Goal: Check status: Check status

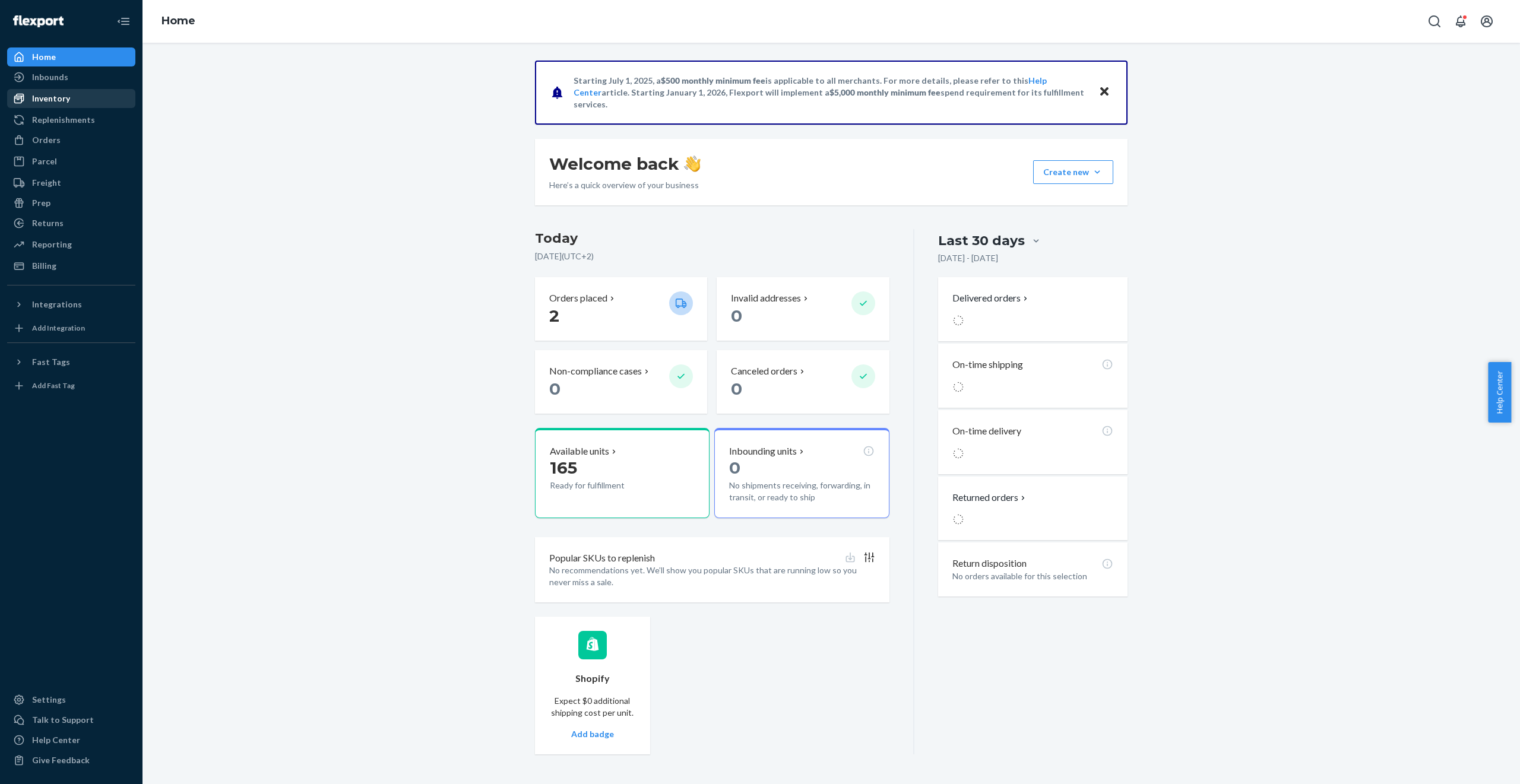
click at [76, 104] on div "Inventory" at bounding box center [71, 99] width 126 height 17
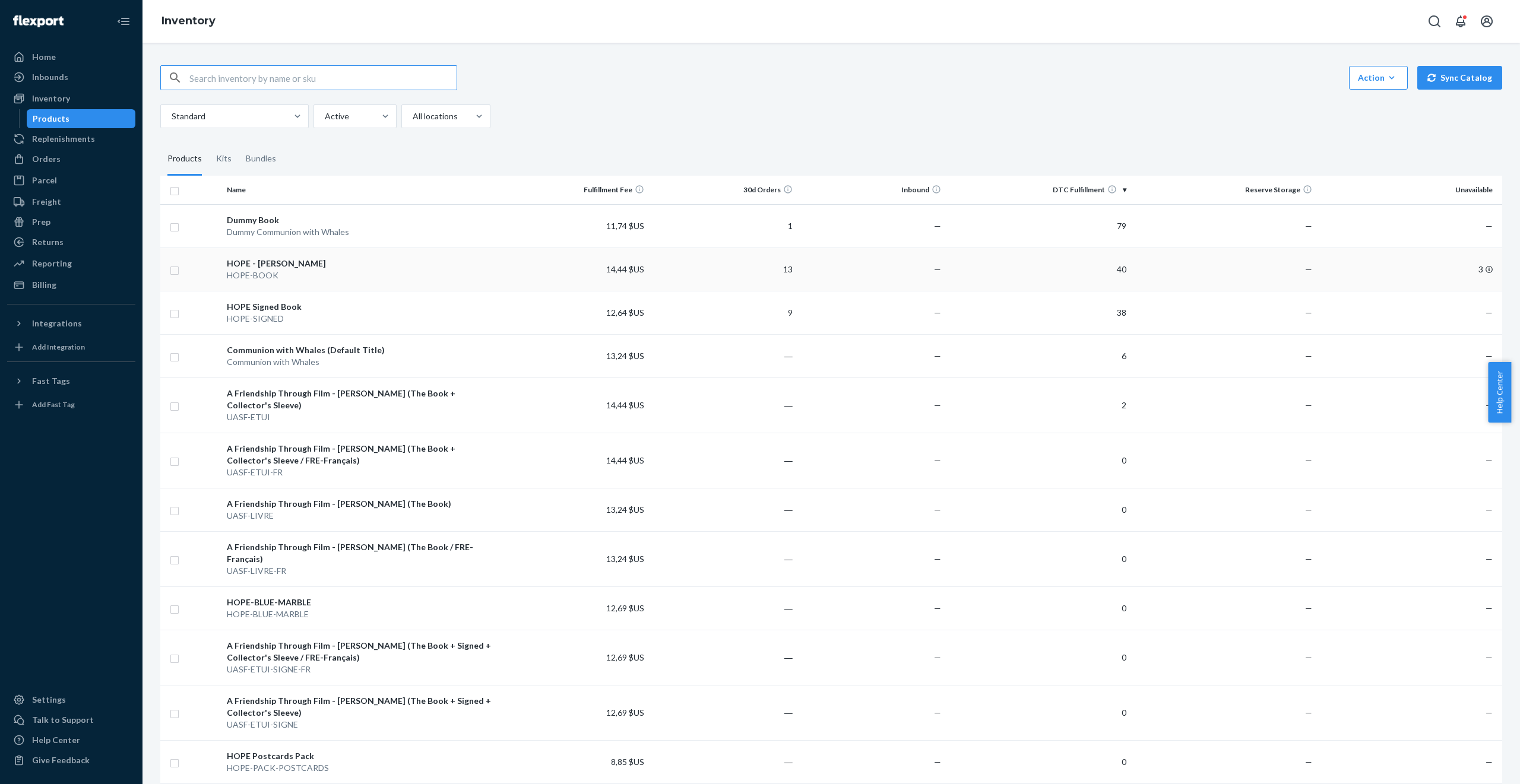
click at [339, 272] on div "HOPE-BOOK" at bounding box center [361, 275] width 269 height 12
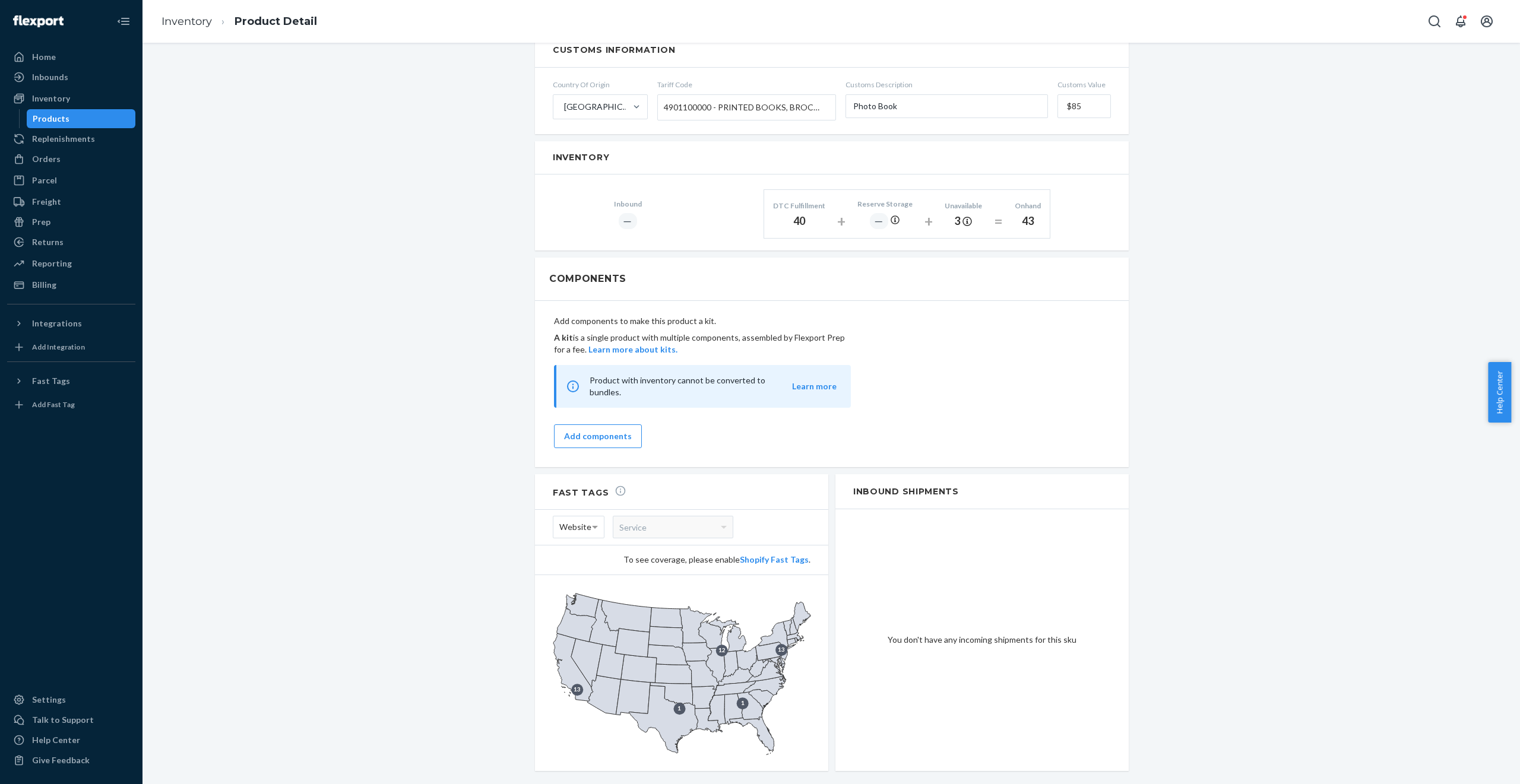
scroll to position [618, 0]
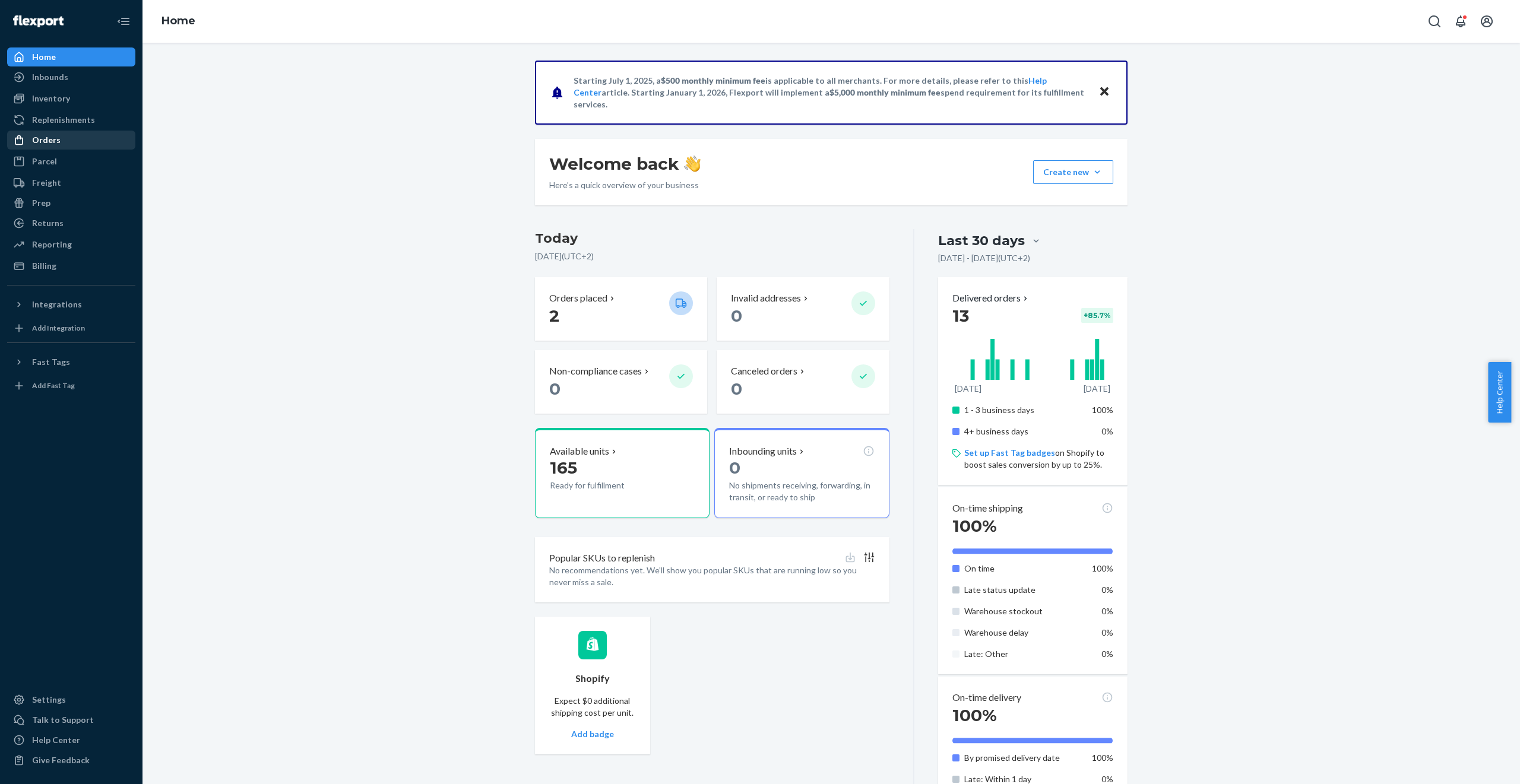
click at [54, 144] on div "Orders" at bounding box center [46, 140] width 29 height 12
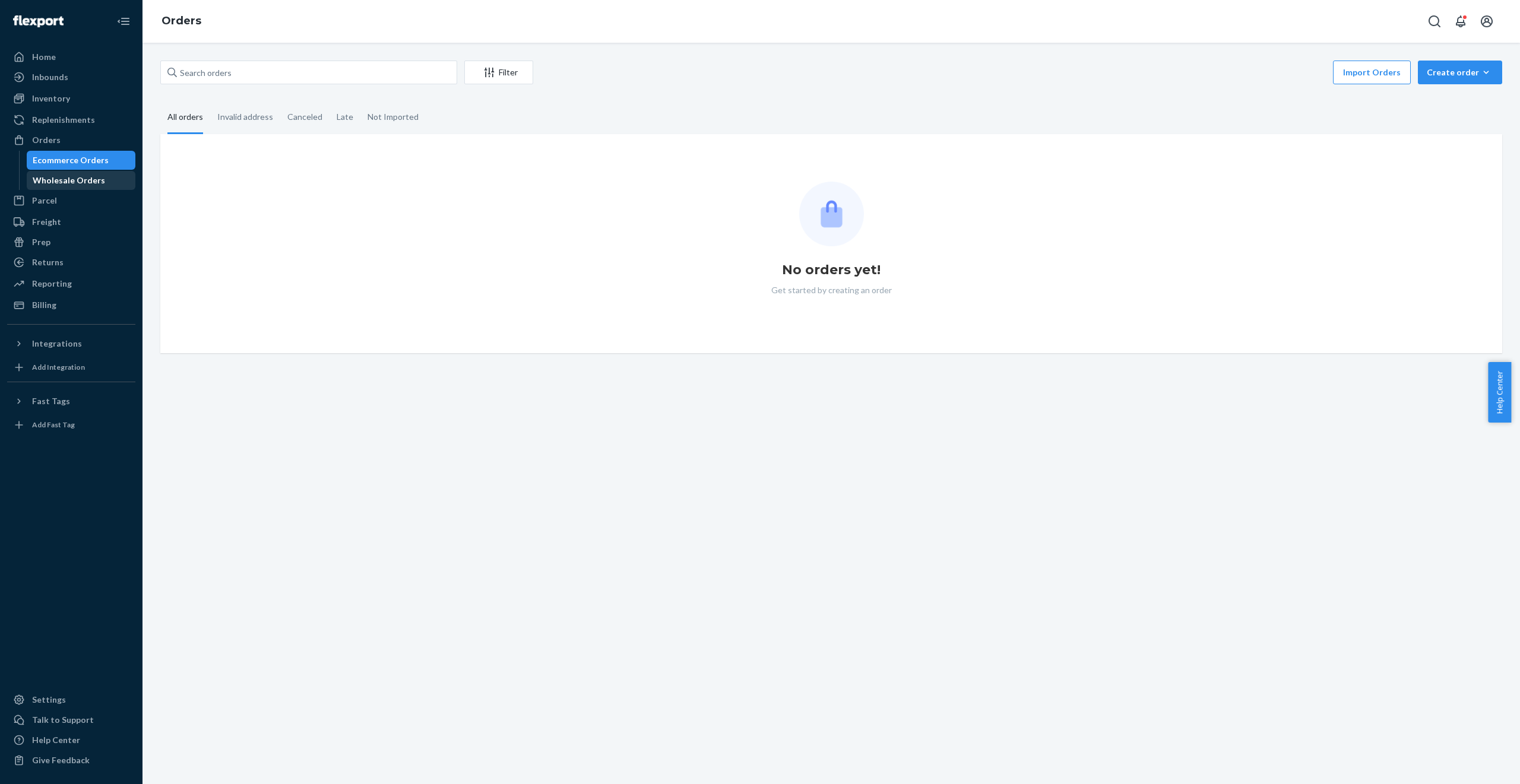
click at [77, 177] on div "Wholesale Orders" at bounding box center [69, 181] width 73 height 12
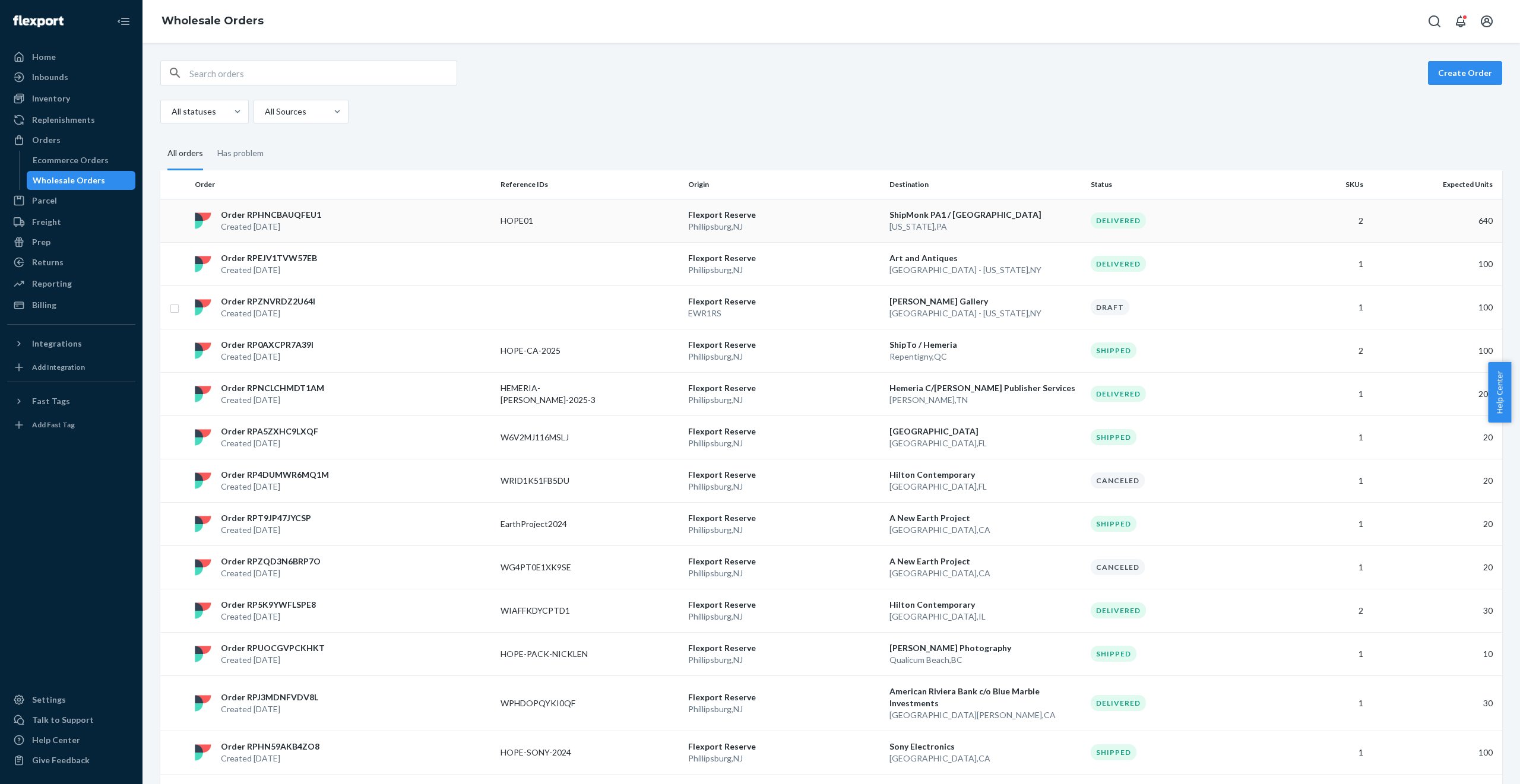
click at [411, 224] on div "Order RPHNCBAUQFEU1 Created Sep 11, 2025" at bounding box center [343, 221] width 306 height 24
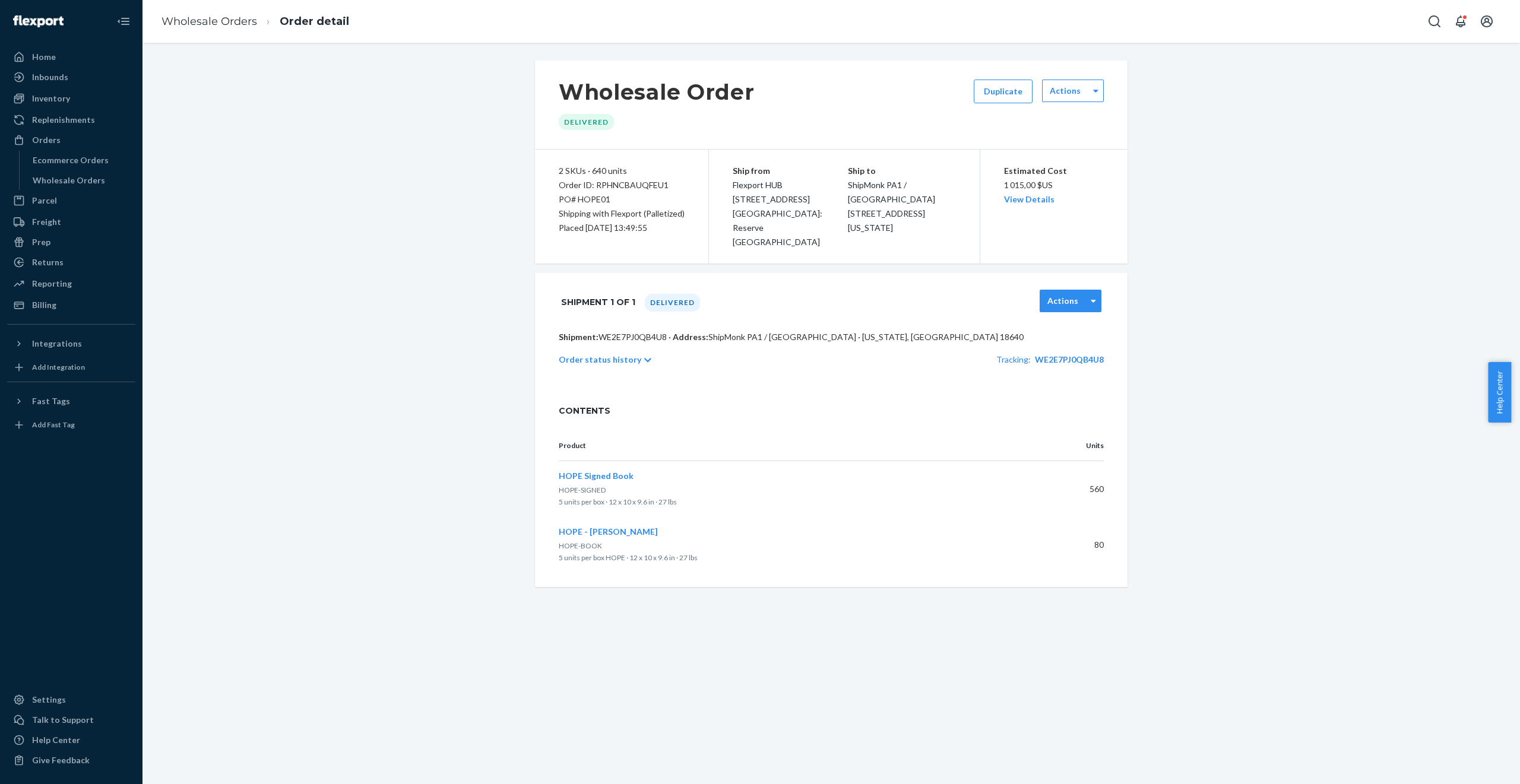
click at [1078, 297] on div "Actions" at bounding box center [1070, 300] width 62 height 23
click at [1071, 401] on link "Download BOL" at bounding box center [1073, 412] width 52 height 22
click at [642, 347] on div "Order status history Tracking: WE2E7PJ0QB4U8" at bounding box center [831, 360] width 545 height 33
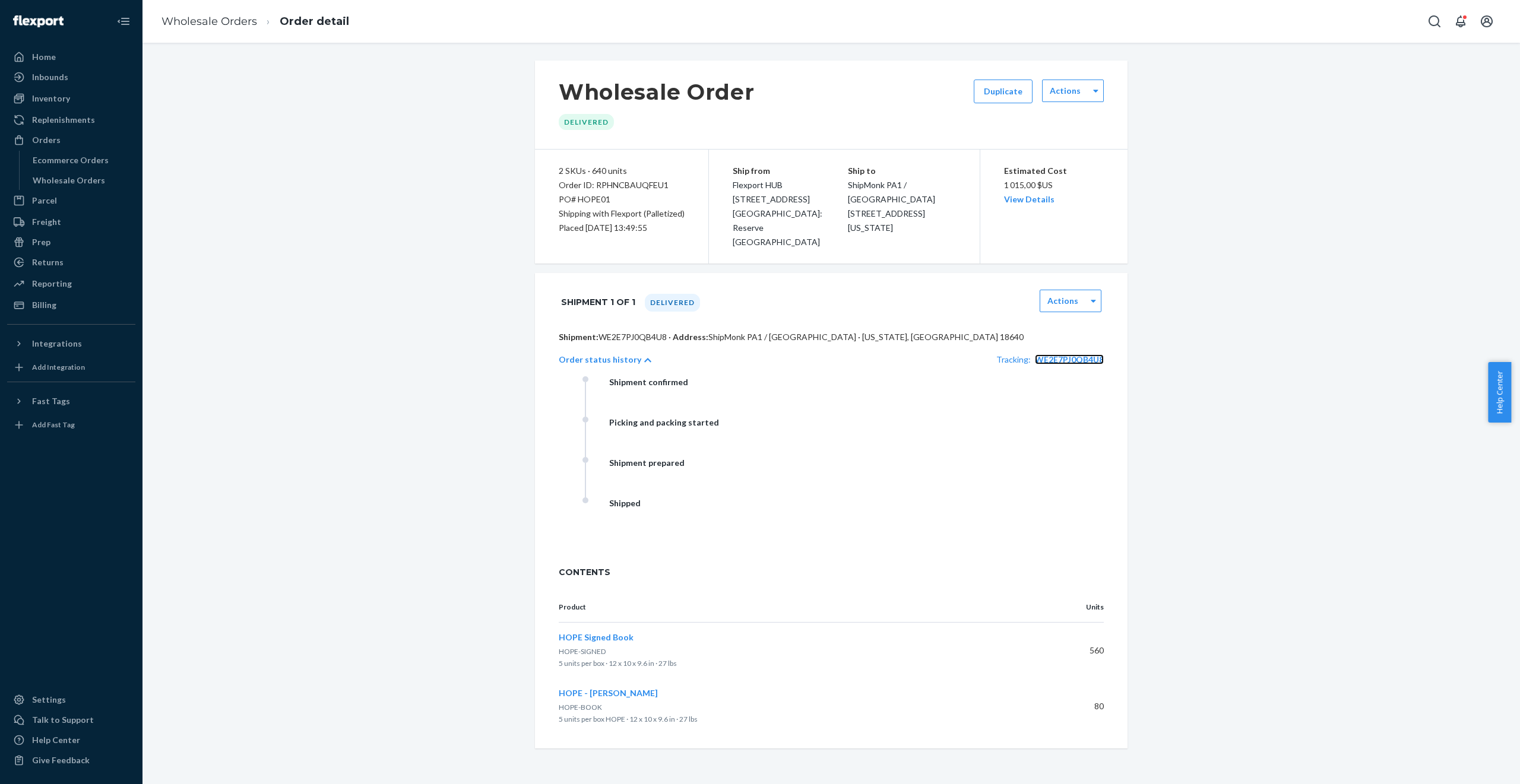
click at [1055, 354] on span "WE2E7PJ0QB4U8" at bounding box center [1069, 360] width 69 height 10
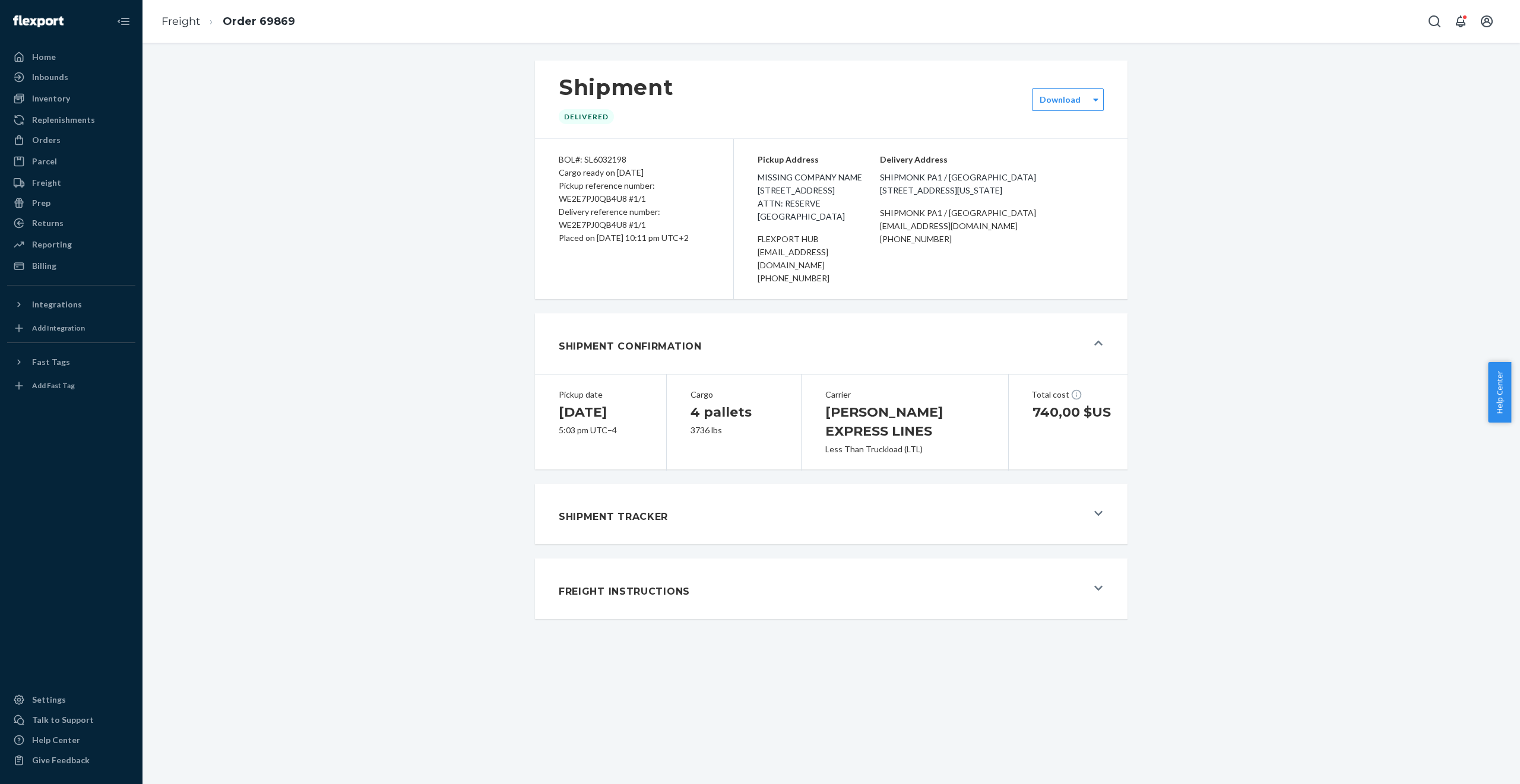
click at [1095, 508] on div at bounding box center [1099, 514] width 9 height 12
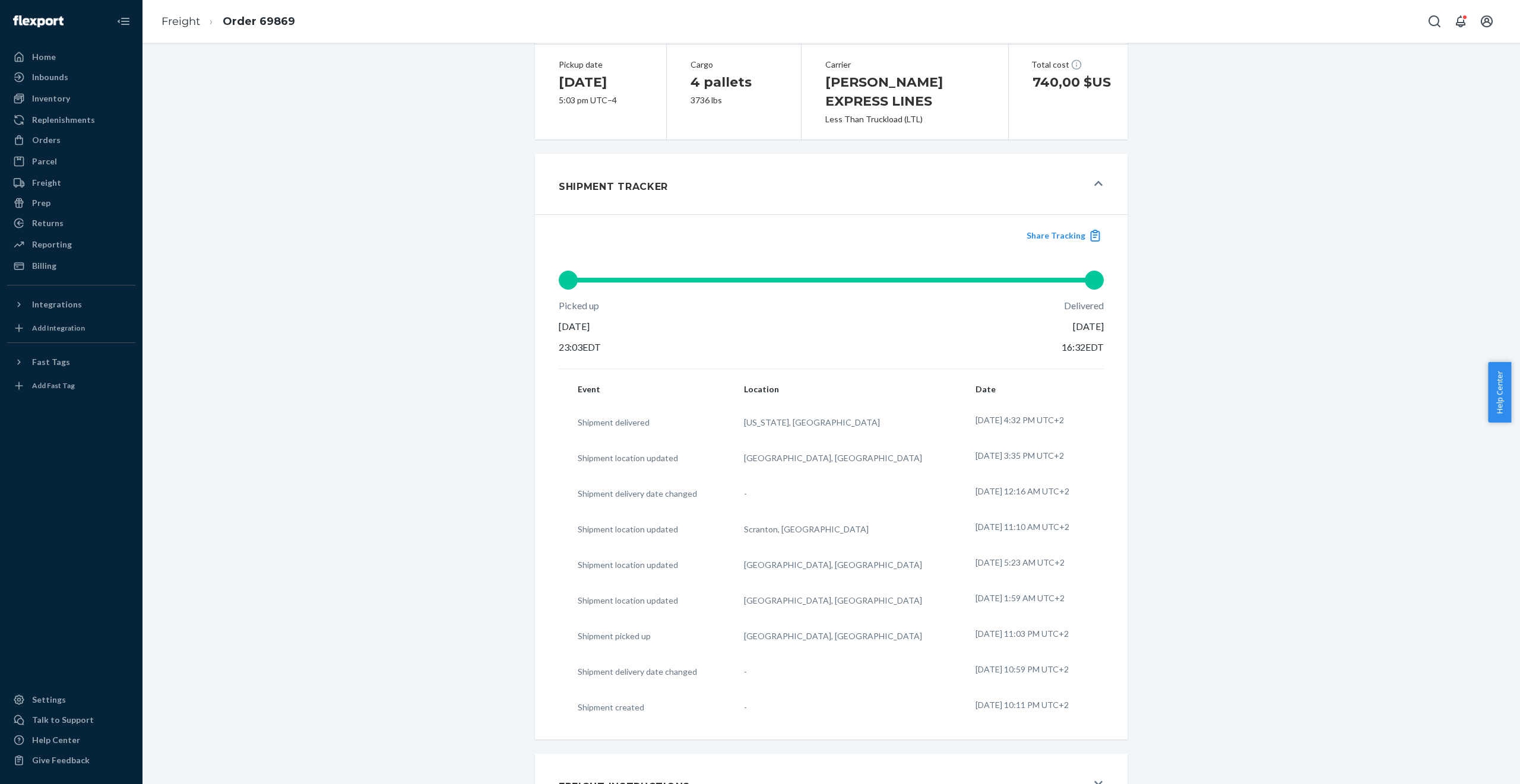
scroll to position [336, 0]
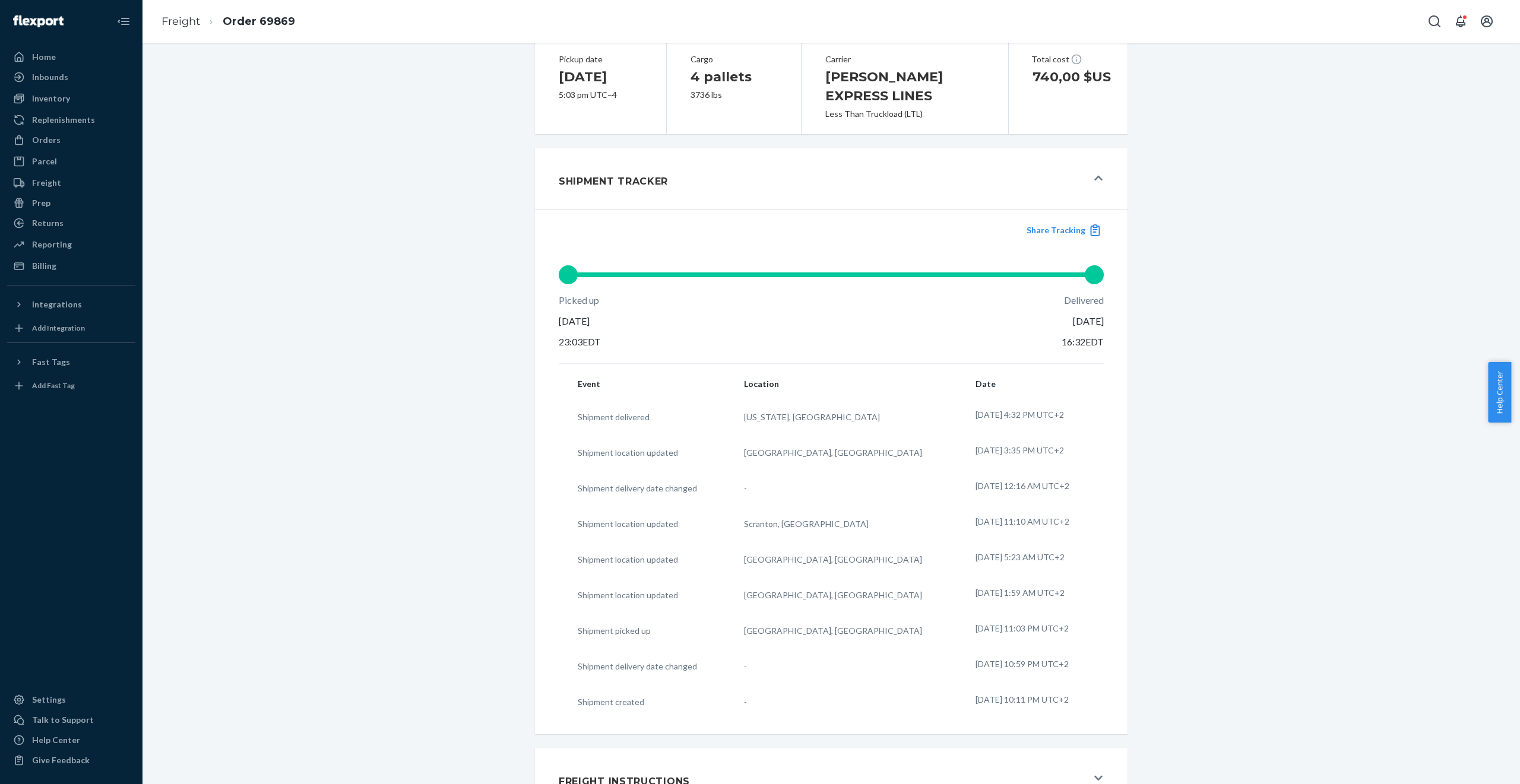
click at [1101, 759] on button "Freight Instructions" at bounding box center [831, 779] width 592 height 61
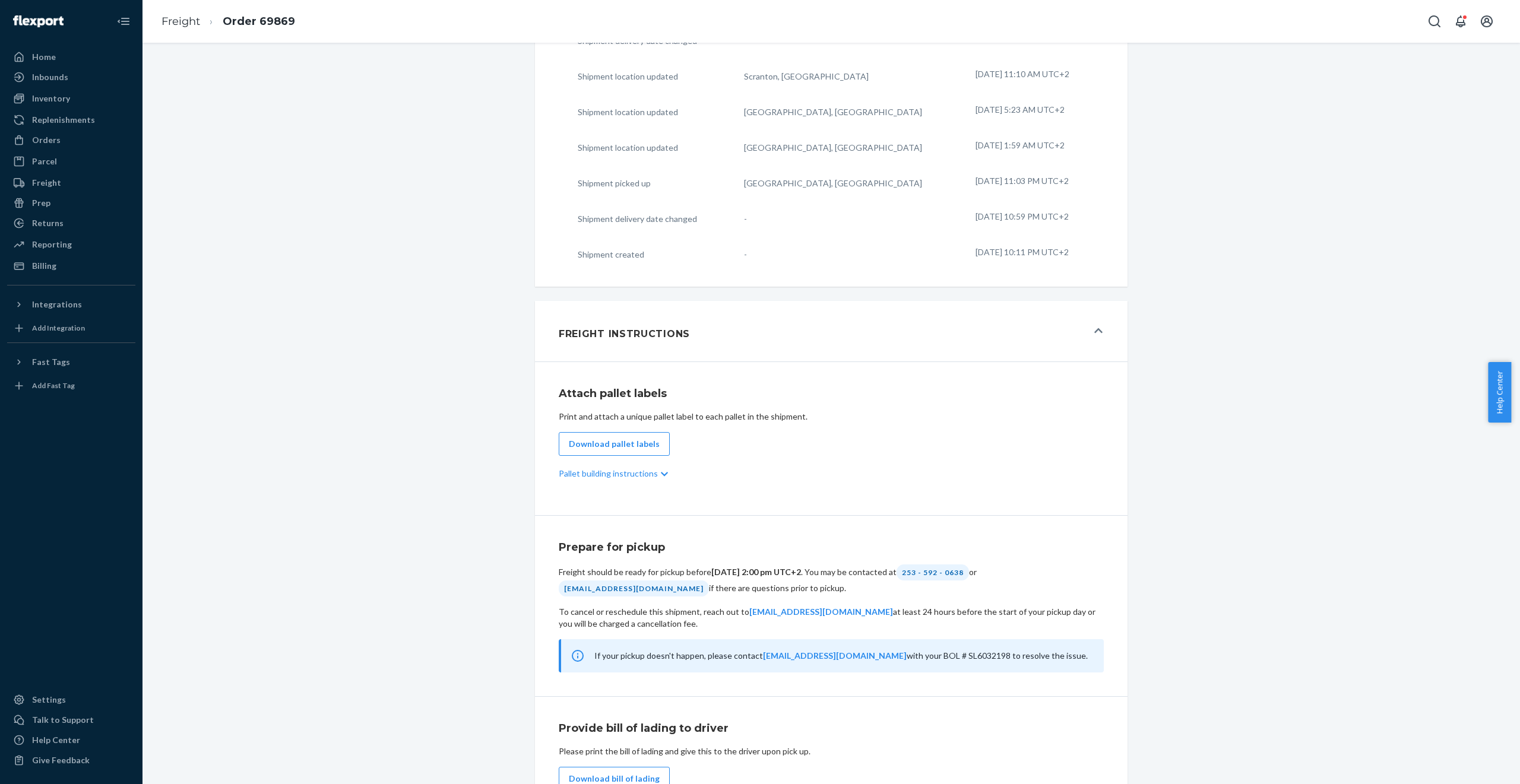
scroll to position [798, 0]
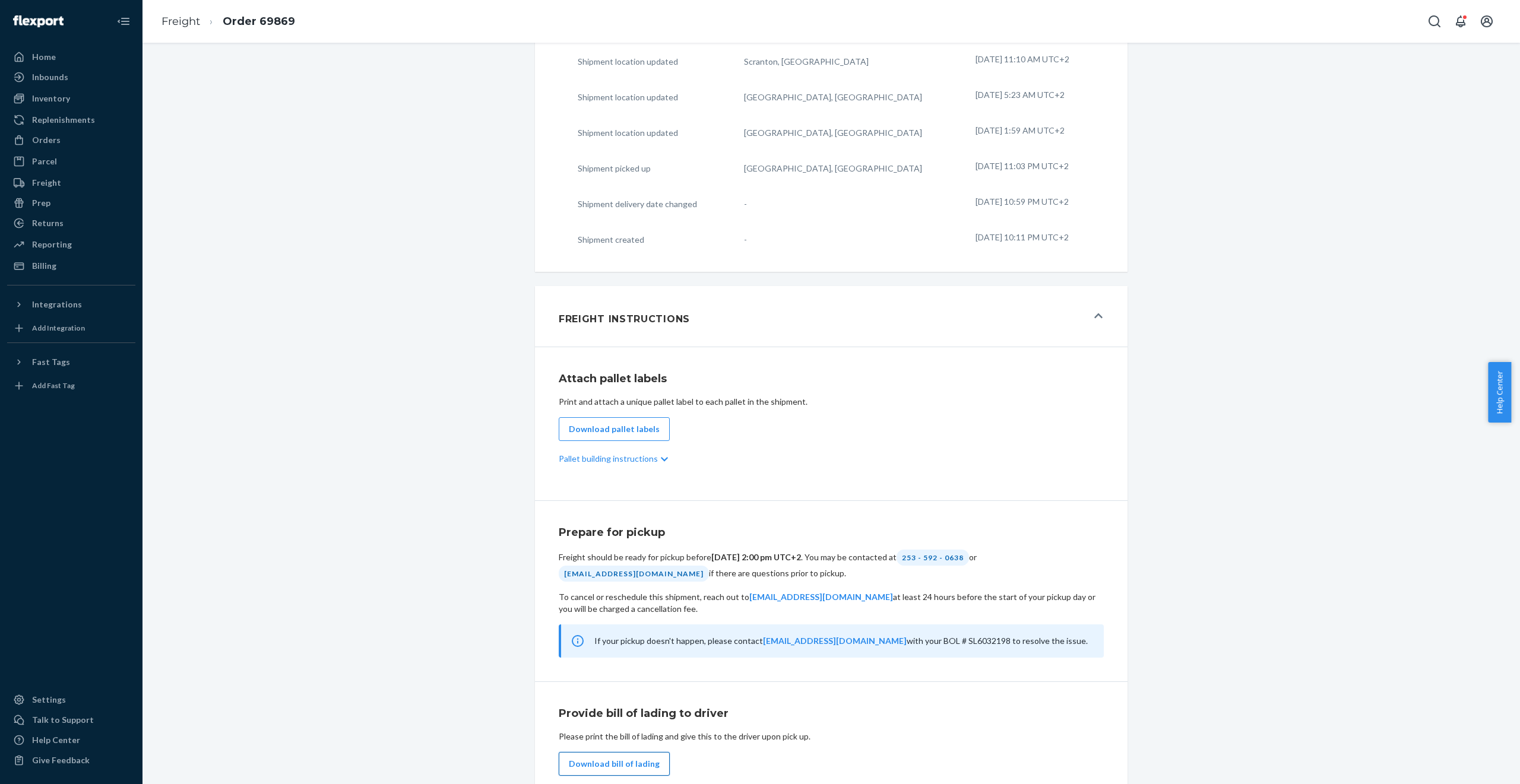
click at [636, 752] on button "Download bill of lading" at bounding box center [614, 764] width 111 height 24
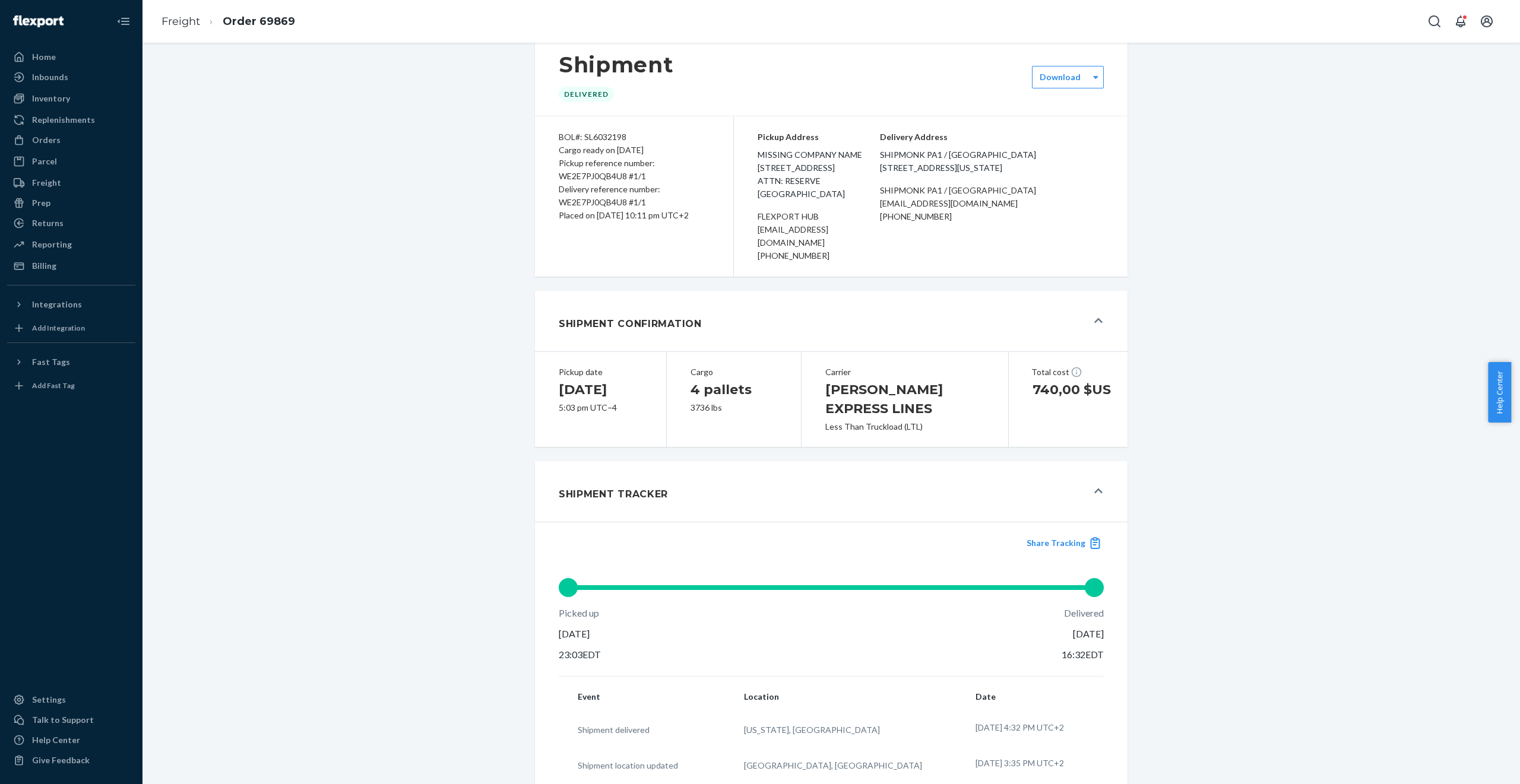
scroll to position [0, 0]
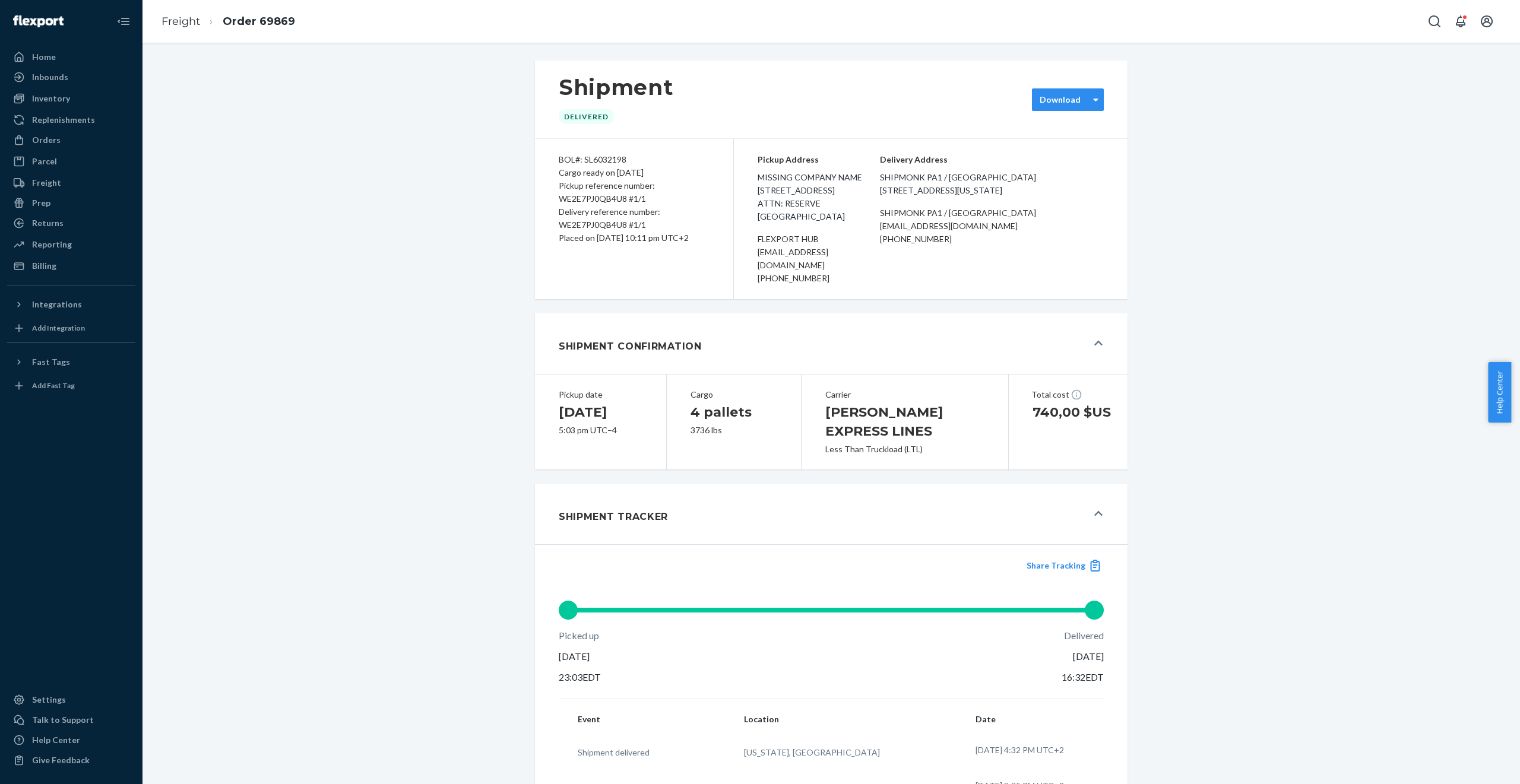
click at [1065, 102] on div "Download" at bounding box center [1060, 100] width 41 height 12
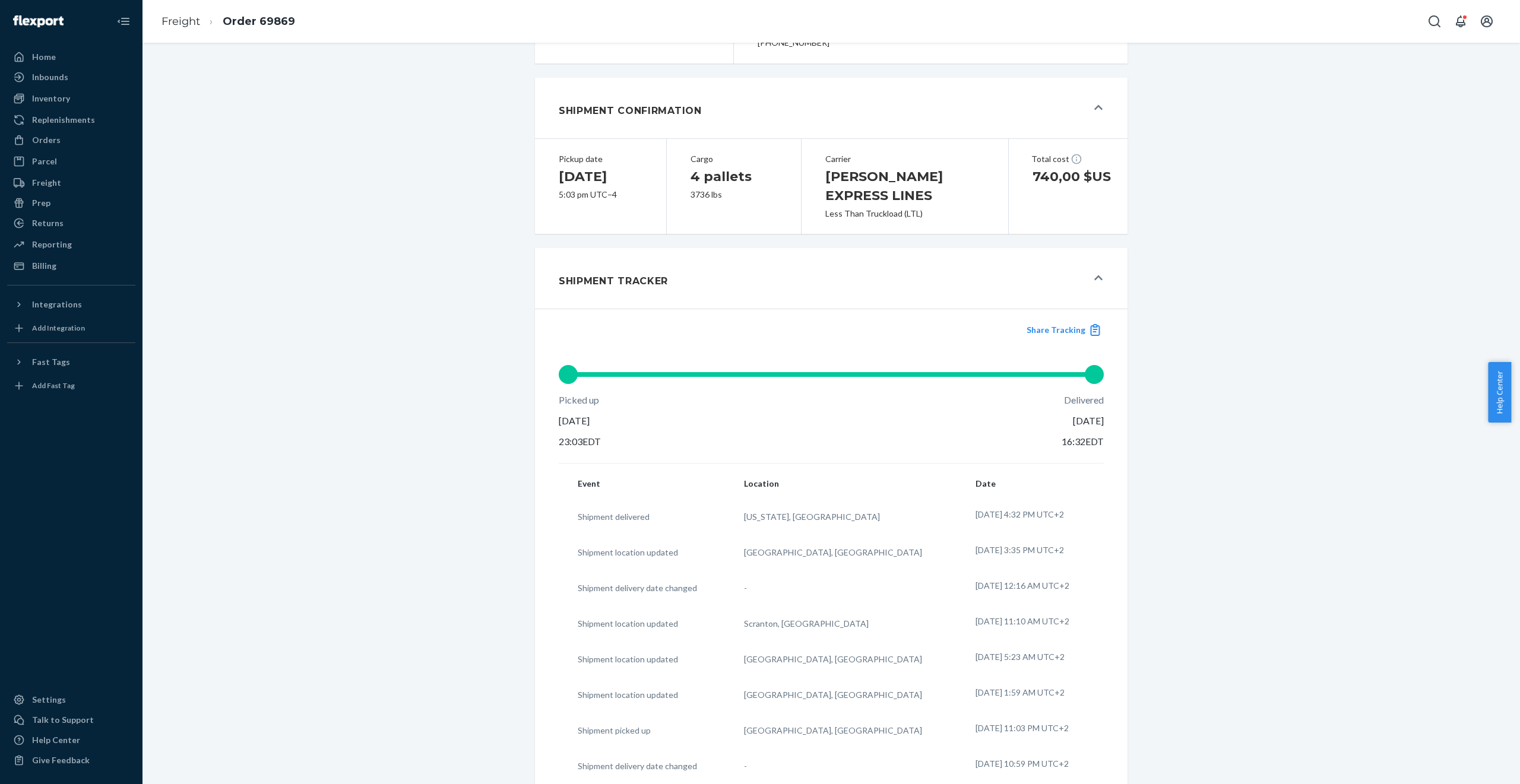
scroll to position [285, 0]
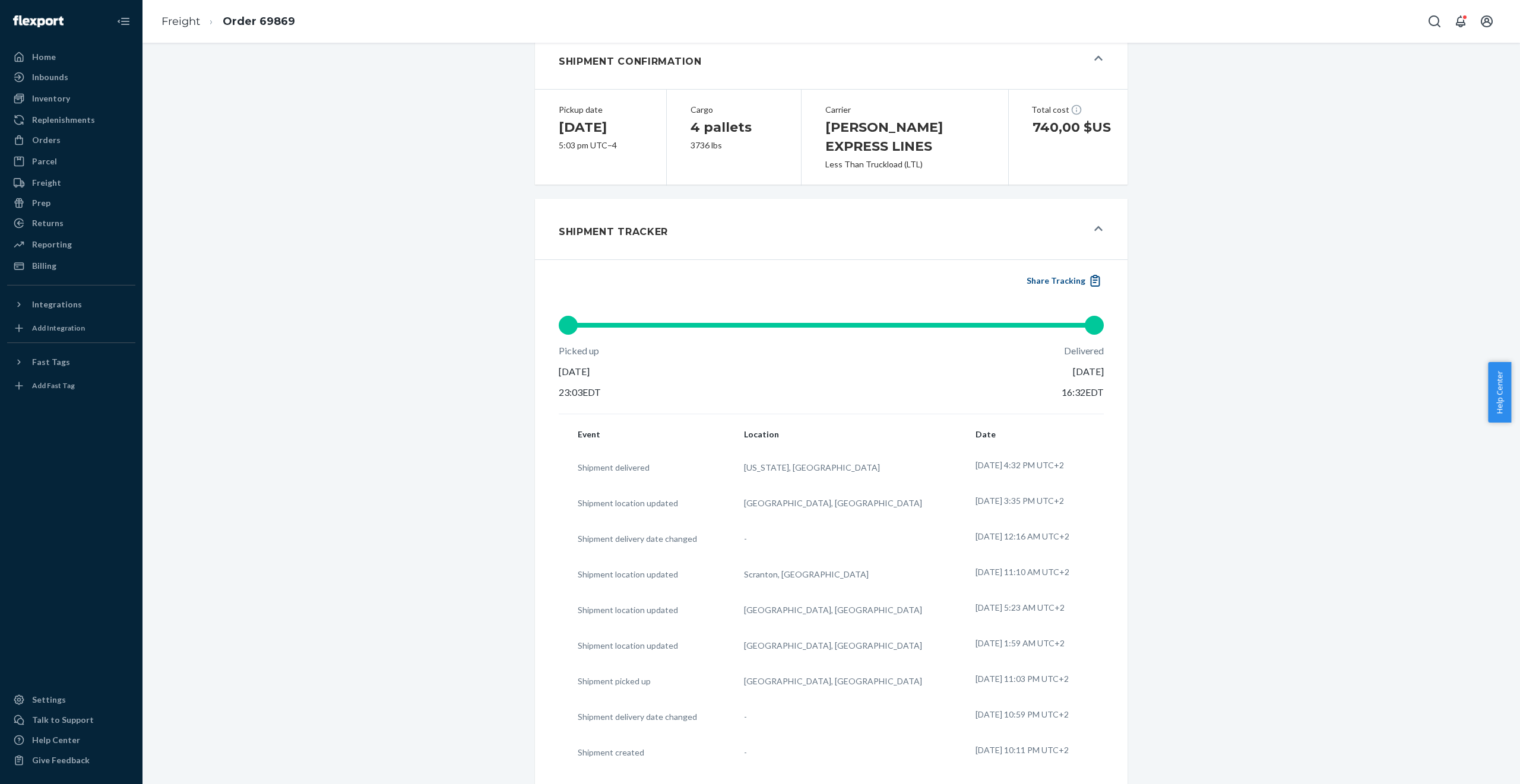
click at [1063, 274] on button "Share Tracking" at bounding box center [1063, 280] width 81 height 13
